Goal: Transaction & Acquisition: Purchase product/service

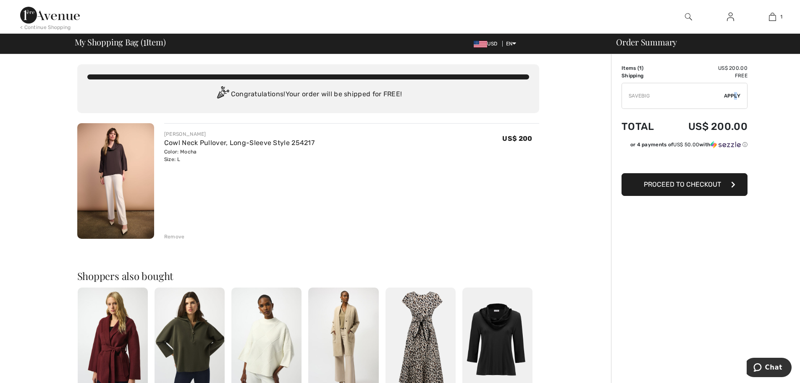
click at [736, 94] on span "Apply" at bounding box center [732, 96] width 17 height 8
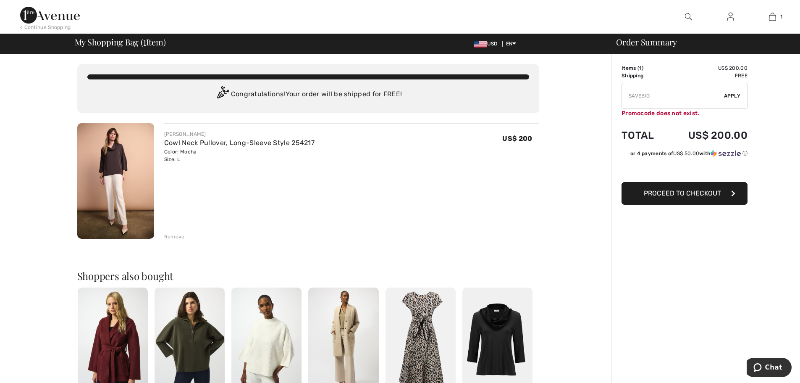
click at [663, 104] on input "TEXT" at bounding box center [673, 95] width 102 height 25
type input "S"
click at [737, 96] on span "Apply" at bounding box center [732, 96] width 17 height 8
click at [671, 97] on input "TEXT" at bounding box center [673, 95] width 102 height 25
type input "W"
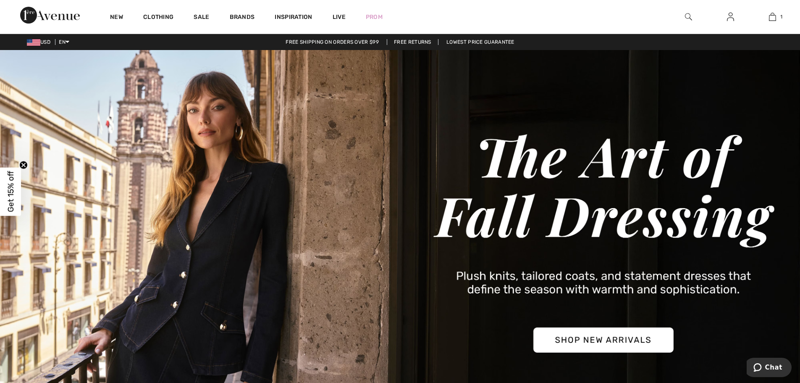
click at [10, 195] on span "Get 15% off" at bounding box center [11, 191] width 10 height 41
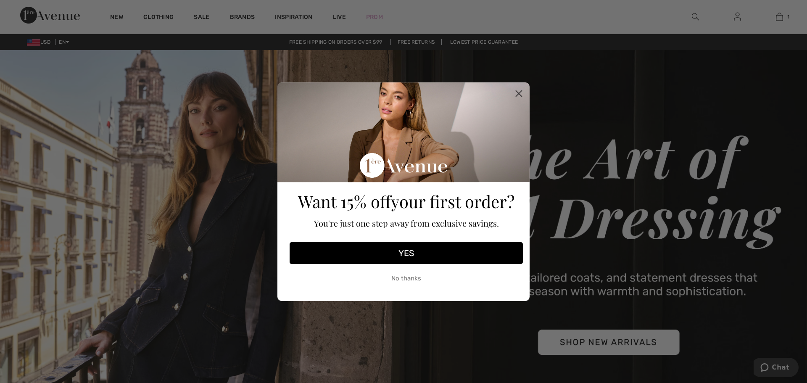
click at [407, 253] on button "YES" at bounding box center [405, 253] width 233 height 22
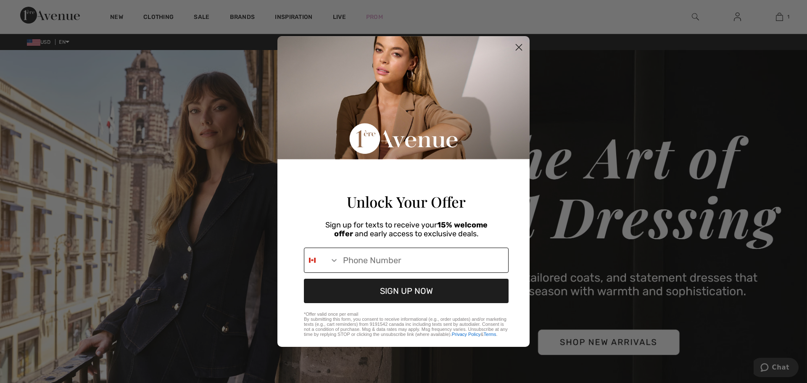
click at [410, 267] on input "Phone Number" at bounding box center [423, 260] width 169 height 24
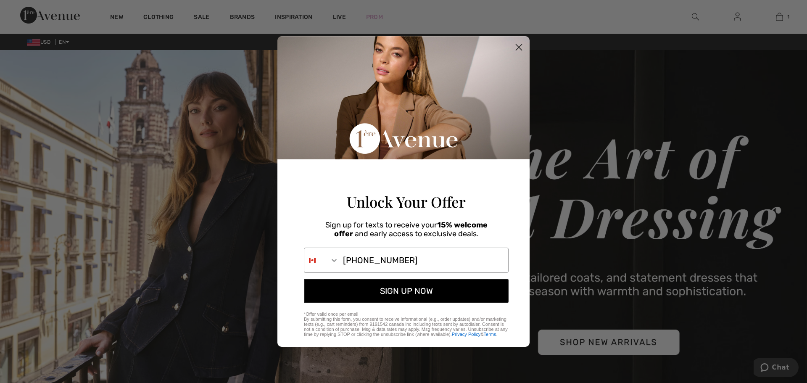
click at [415, 292] on button "SIGN UP NOW" at bounding box center [406, 291] width 205 height 24
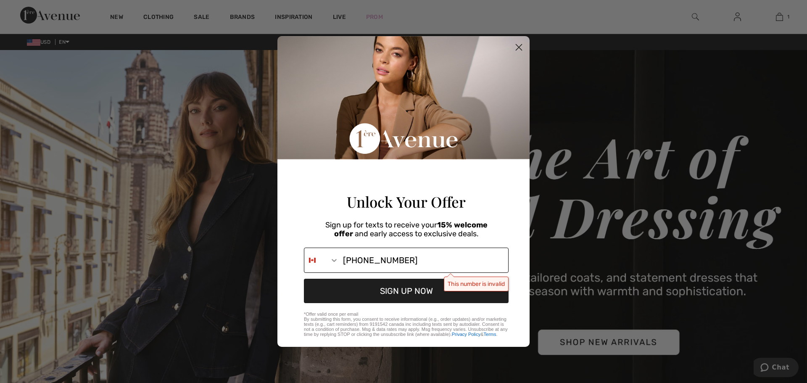
click at [424, 268] on input "[PHONE_NUMBER]" at bounding box center [423, 260] width 169 height 24
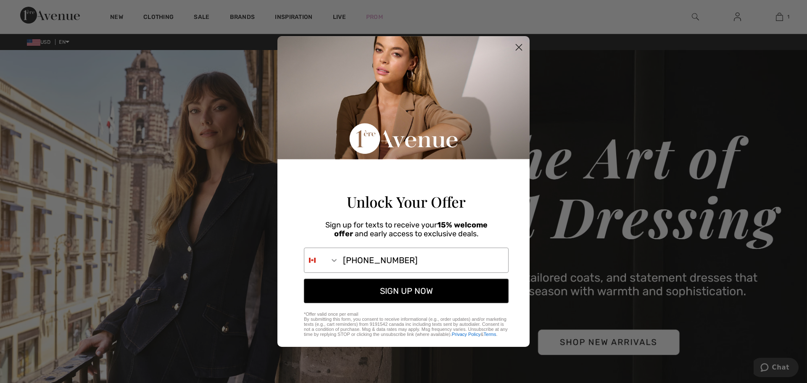
click at [404, 297] on button "SIGN UP NOW" at bounding box center [406, 291] width 205 height 24
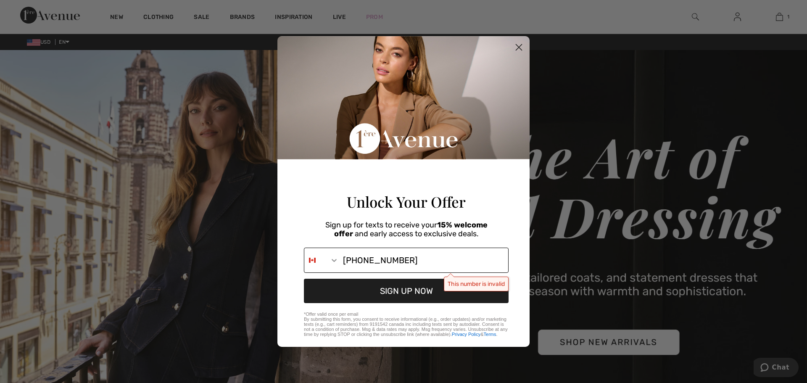
click at [349, 268] on input "[PHONE_NUMBER]" at bounding box center [423, 260] width 169 height 24
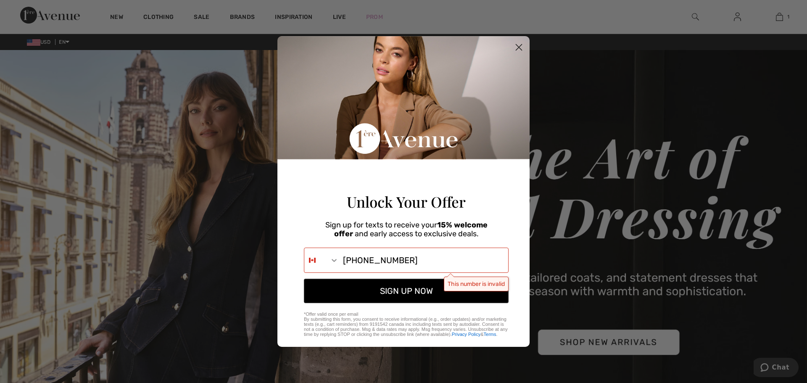
click at [415, 297] on button "SIGN UP NOW" at bounding box center [406, 291] width 205 height 24
click at [476, 285] on button "SIGN UP NOW" at bounding box center [406, 291] width 205 height 24
type input "[PHONE_NUMBER]"
click at [432, 289] on button "SIGN UP NOW" at bounding box center [406, 291] width 205 height 24
